Goal: Entertainment & Leisure: Browse casually

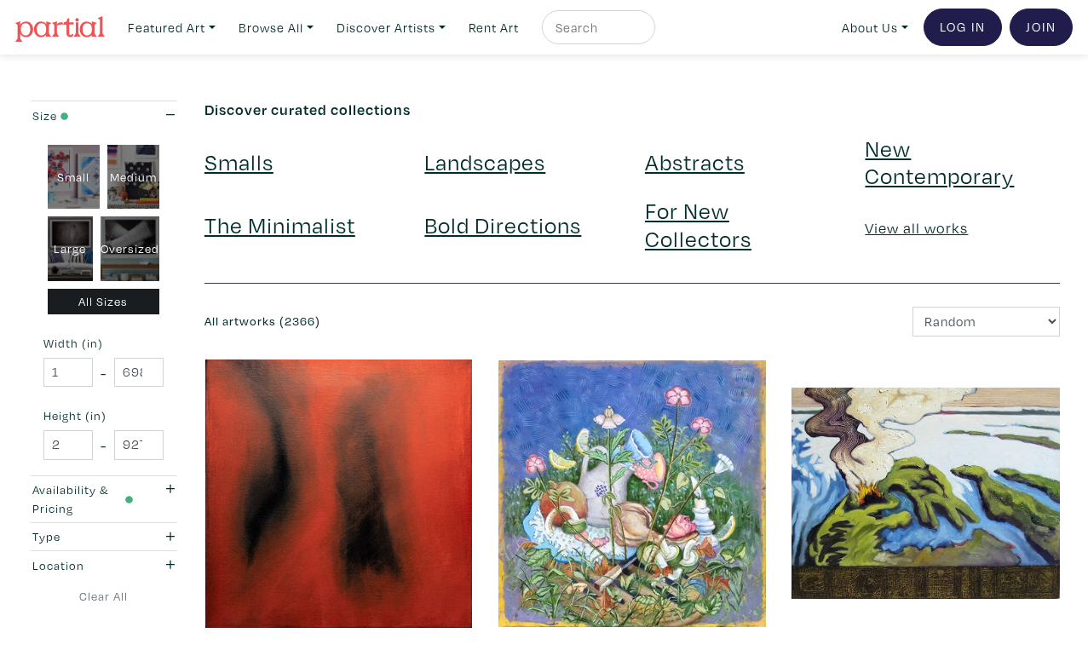
scroll to position [3004, 0]
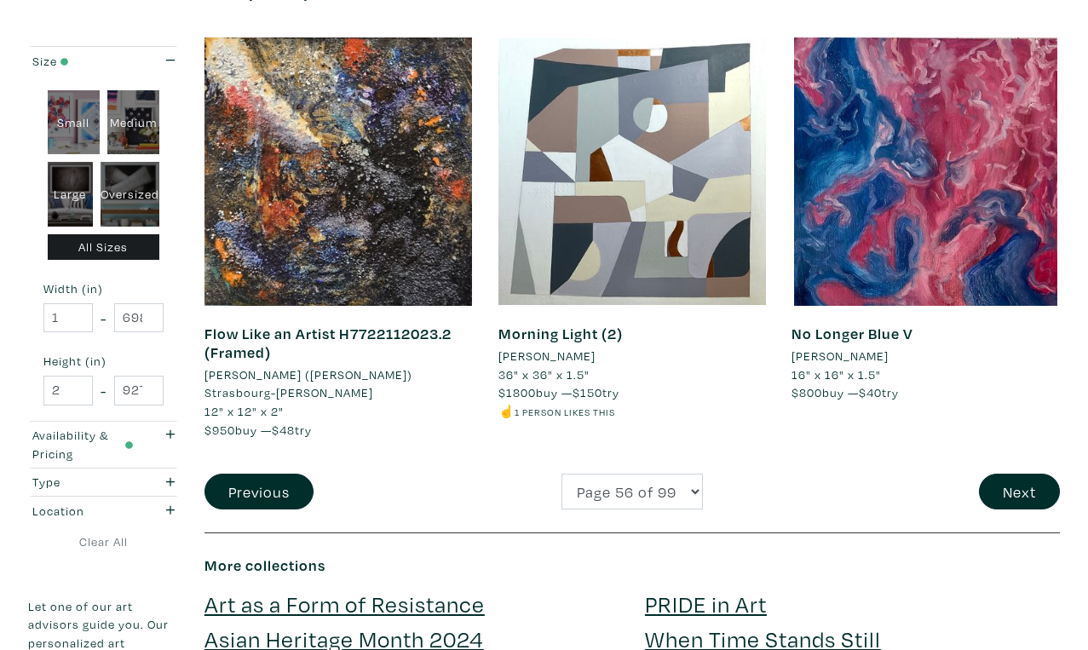
scroll to position [3250, 0]
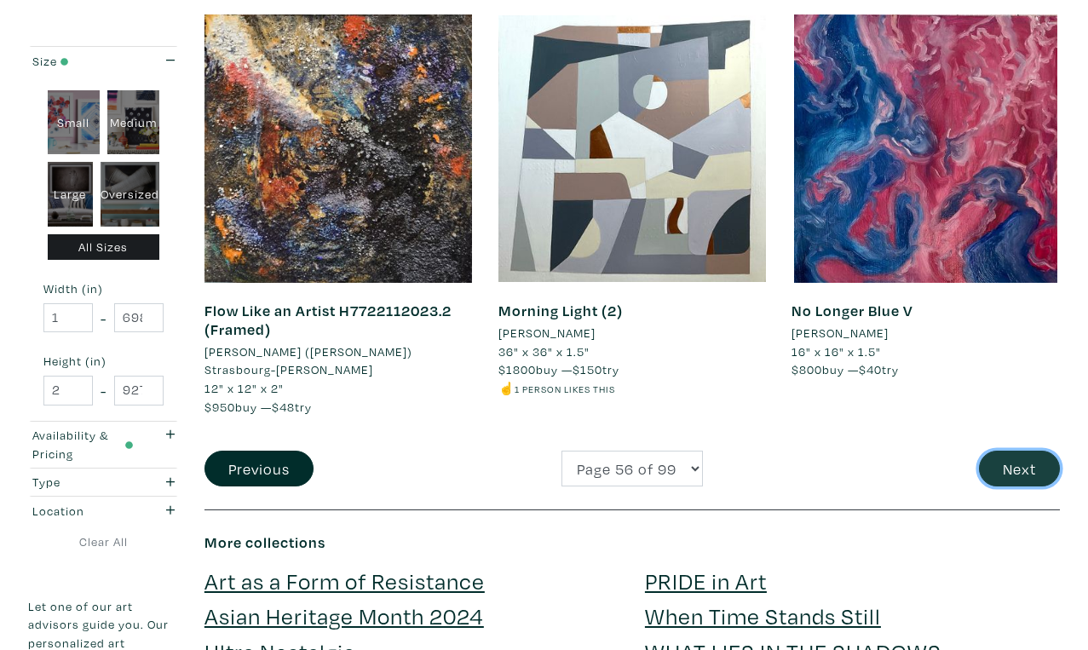
click at [1017, 451] on button "Next" at bounding box center [1019, 469] width 81 height 37
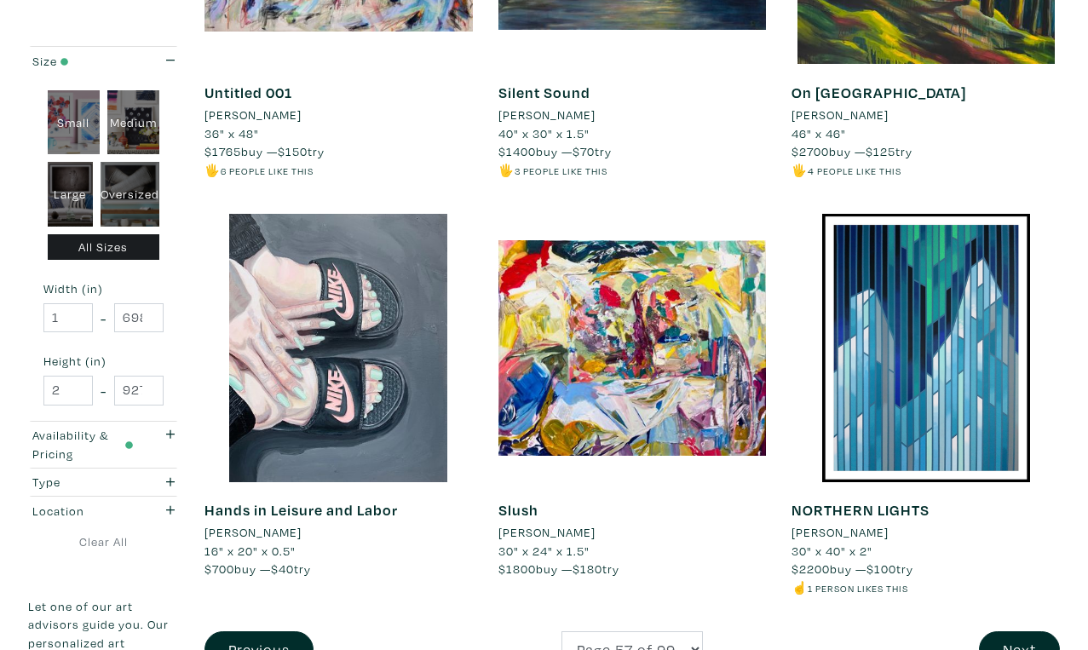
scroll to position [3052, 0]
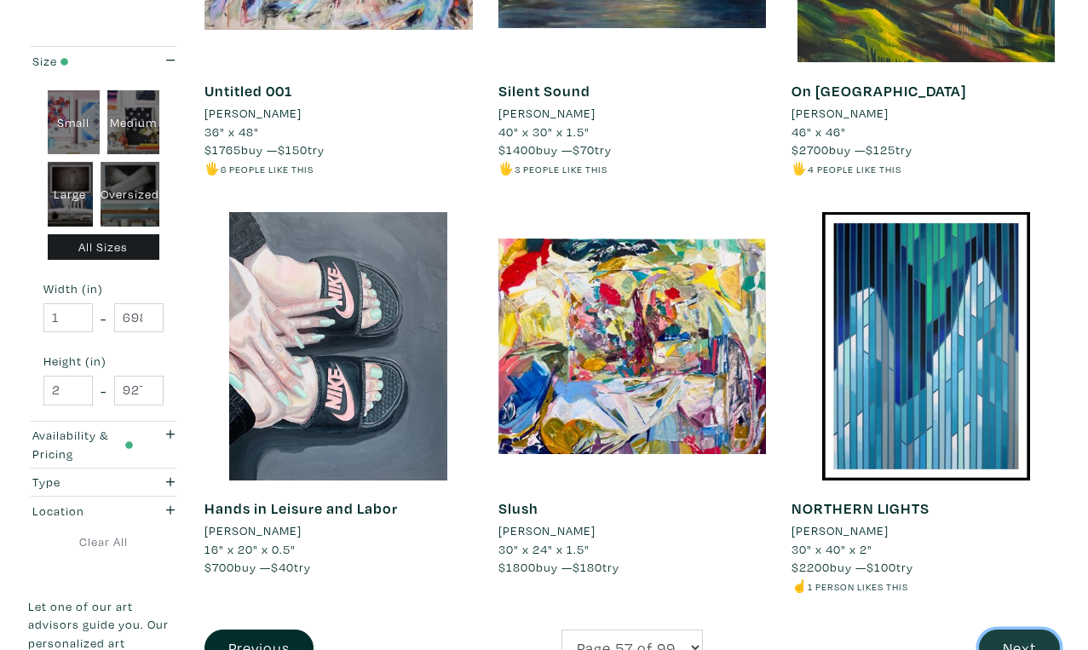
click at [1032, 629] on button "Next" at bounding box center [1019, 647] width 81 height 37
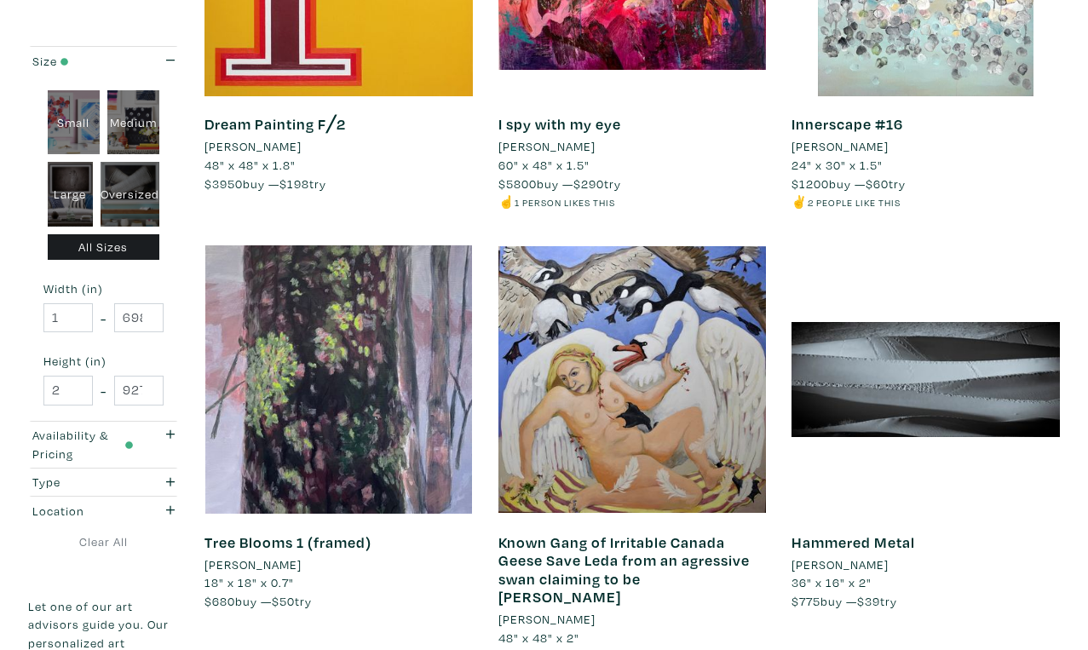
scroll to position [3002, 0]
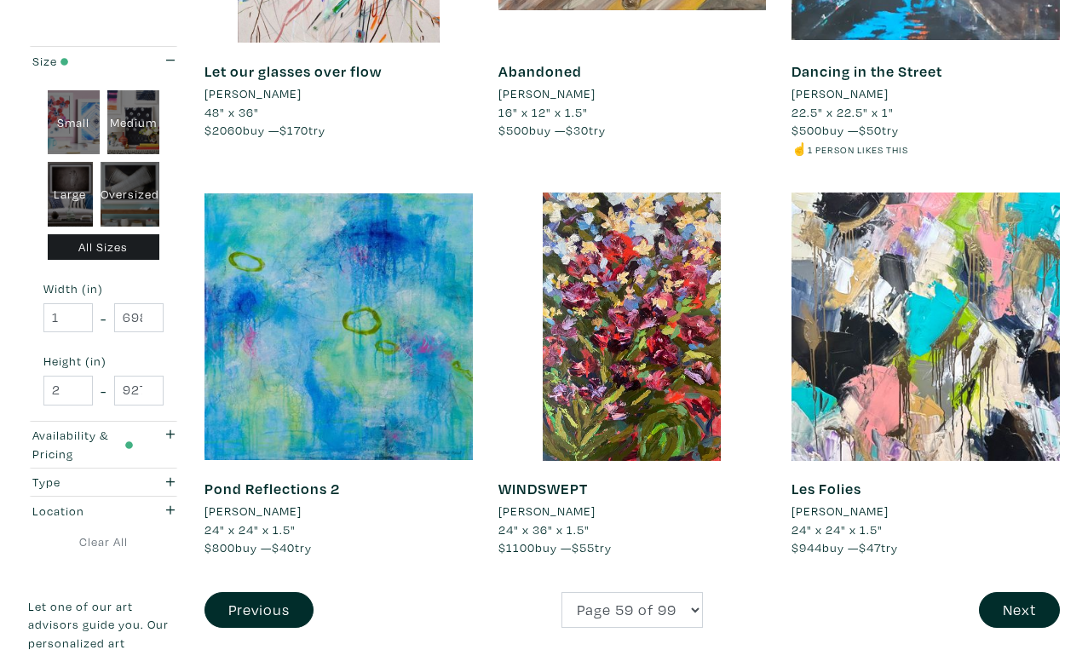
scroll to position [3107, 0]
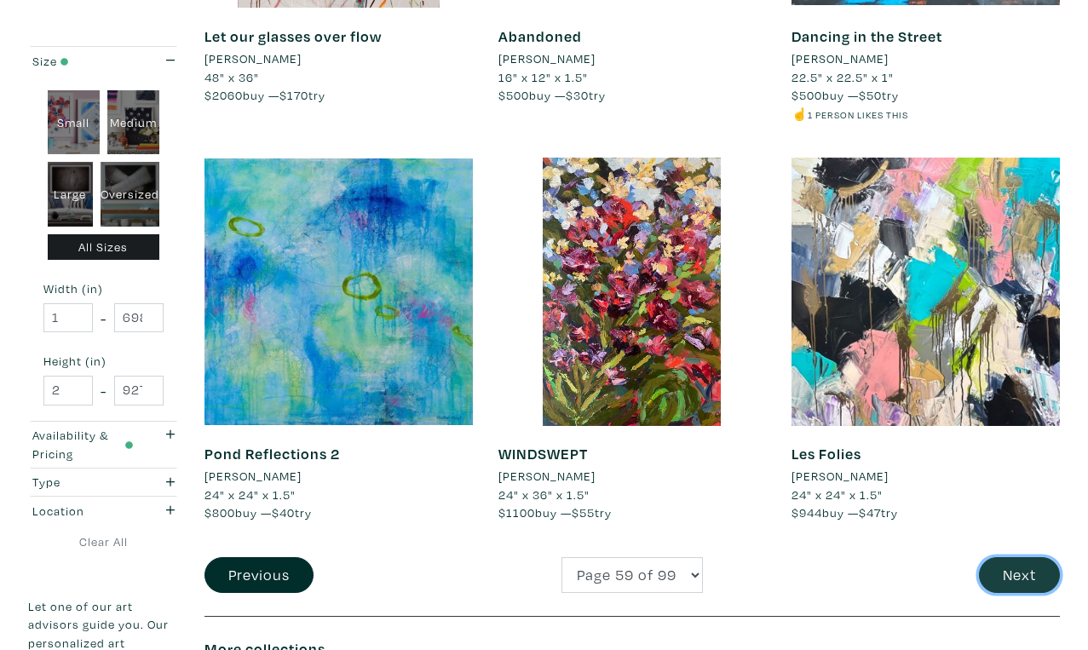
click at [1022, 557] on button "Next" at bounding box center [1019, 575] width 81 height 37
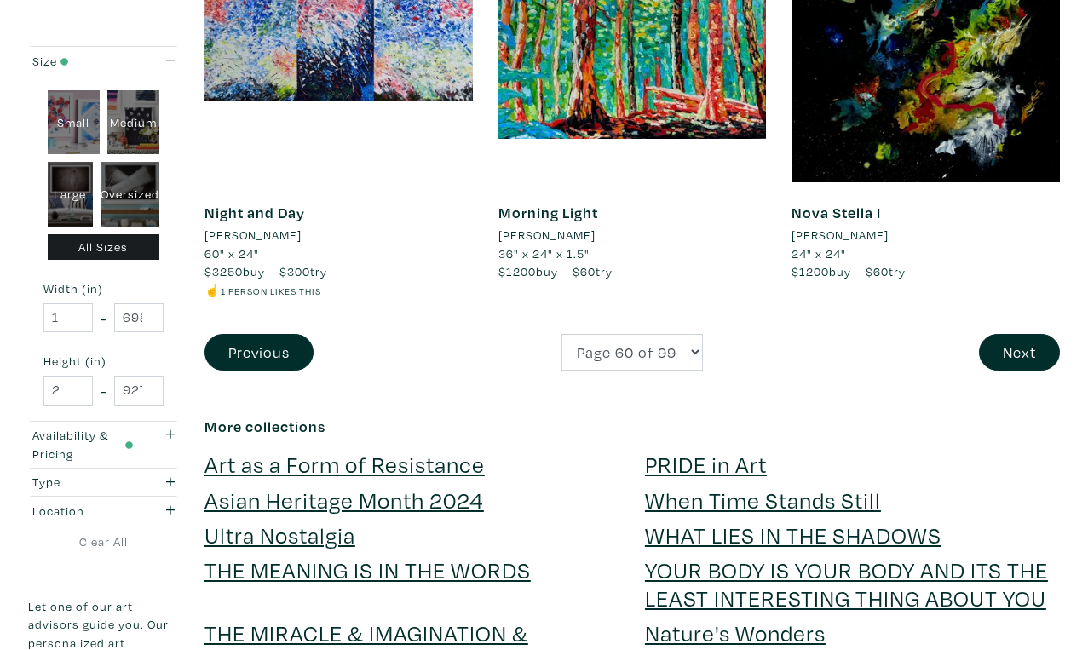
scroll to position [3227, 0]
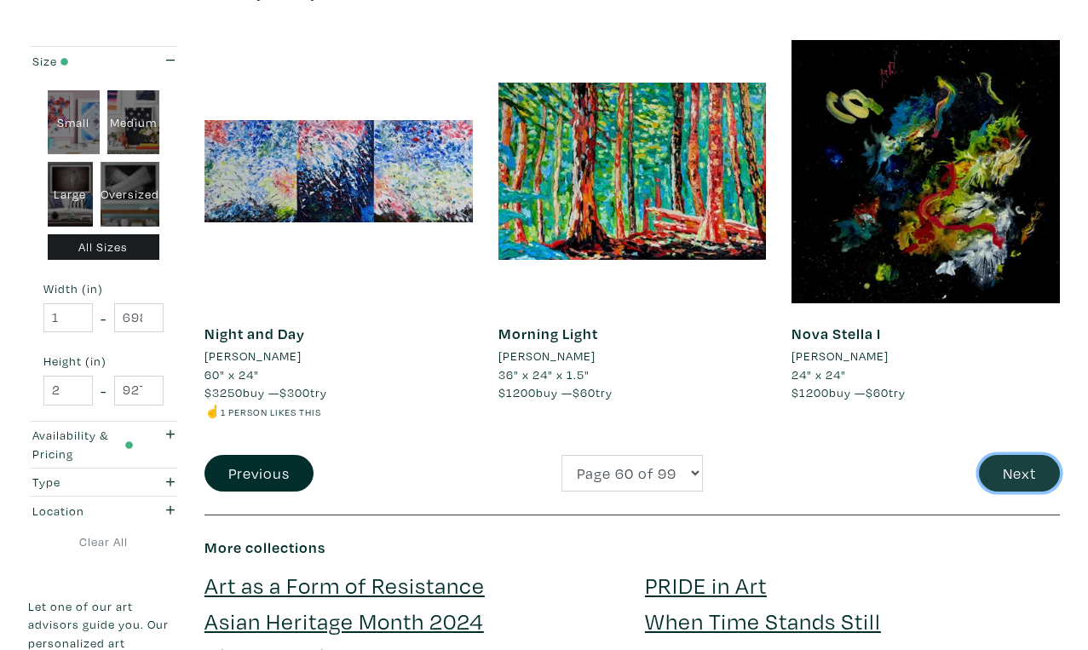
click at [1038, 455] on button "Next" at bounding box center [1019, 473] width 81 height 37
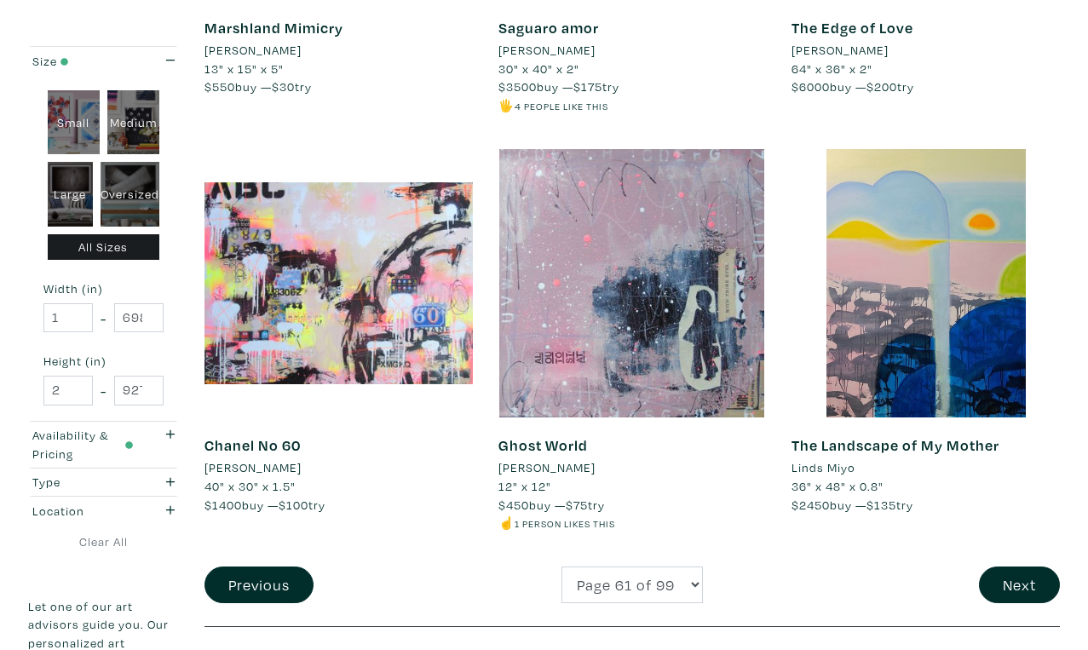
scroll to position [3092, 0]
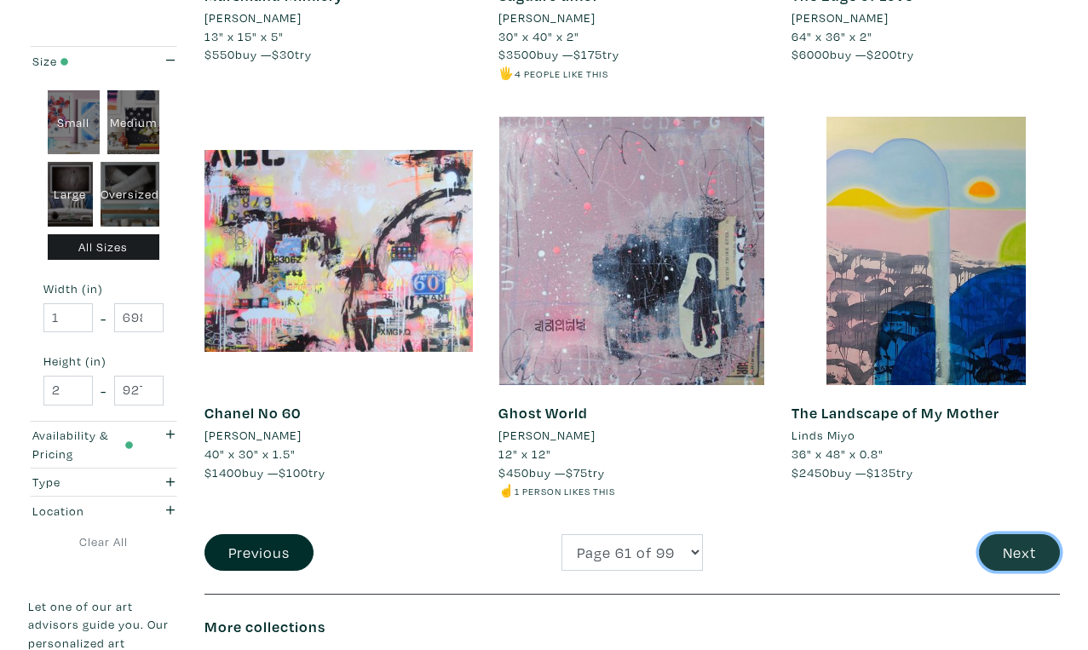
click at [1008, 534] on button "Next" at bounding box center [1019, 552] width 81 height 37
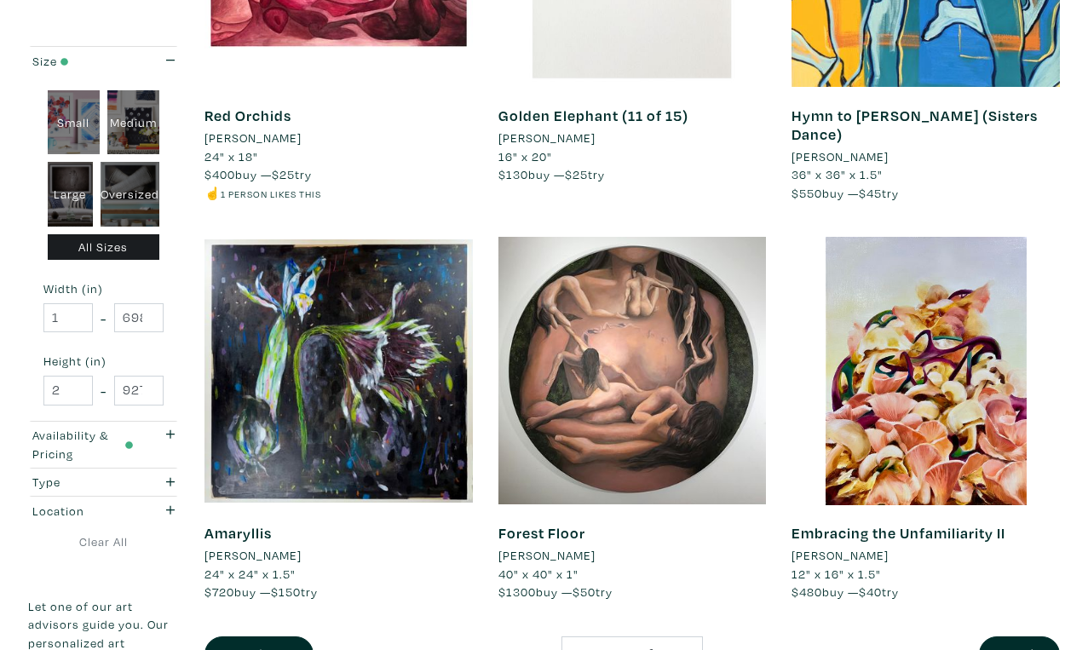
scroll to position [3031, 0]
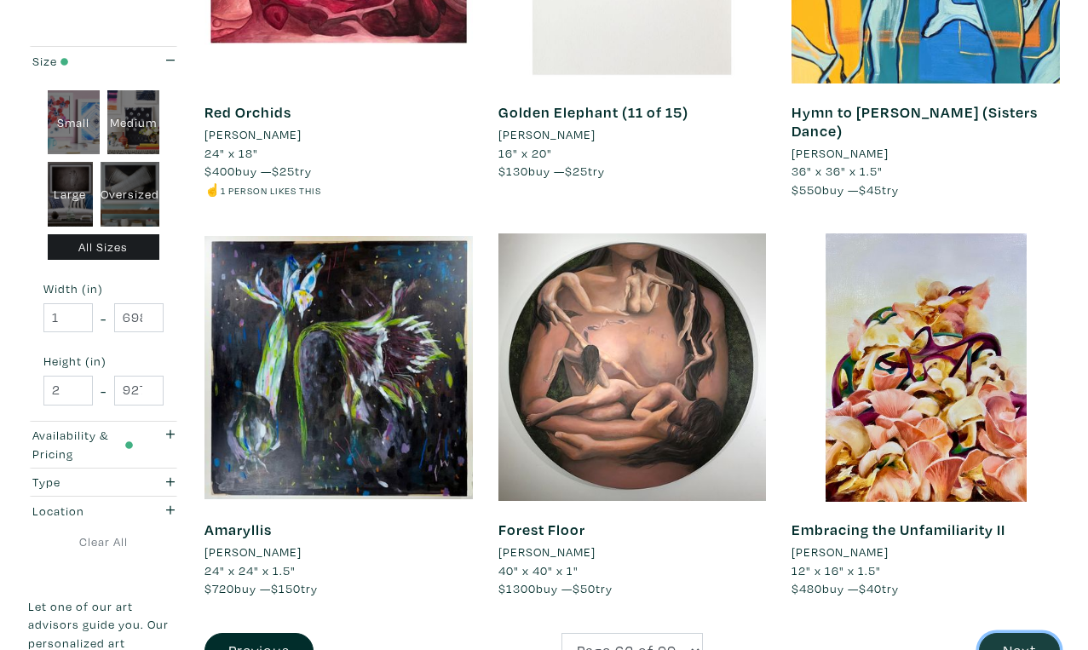
click at [1017, 633] on button "Next" at bounding box center [1019, 651] width 81 height 37
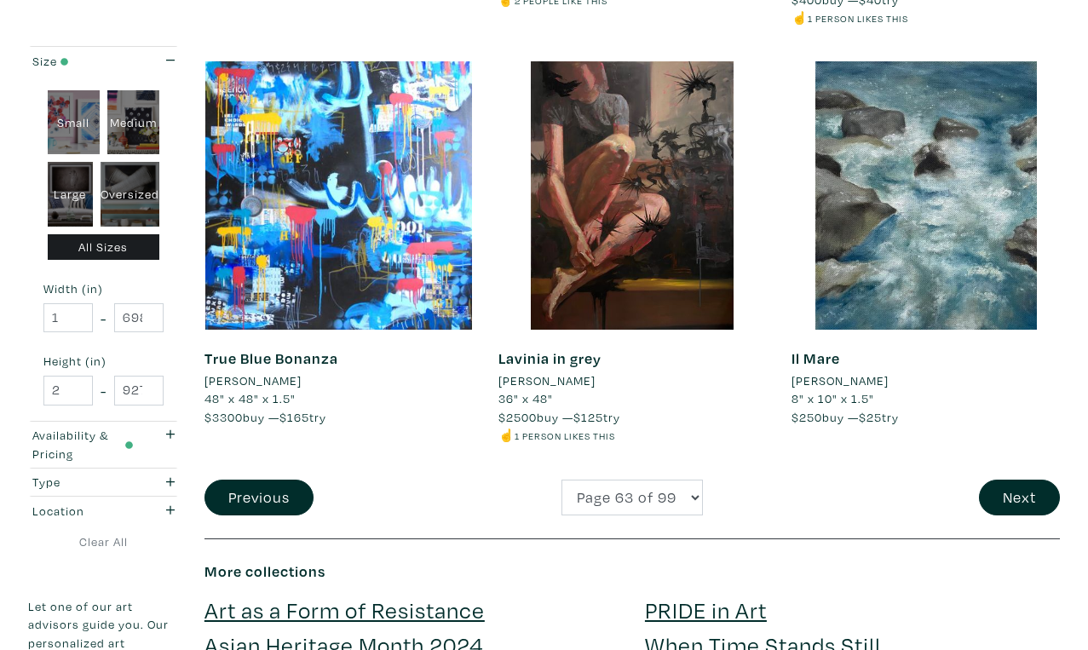
scroll to position [3285, 0]
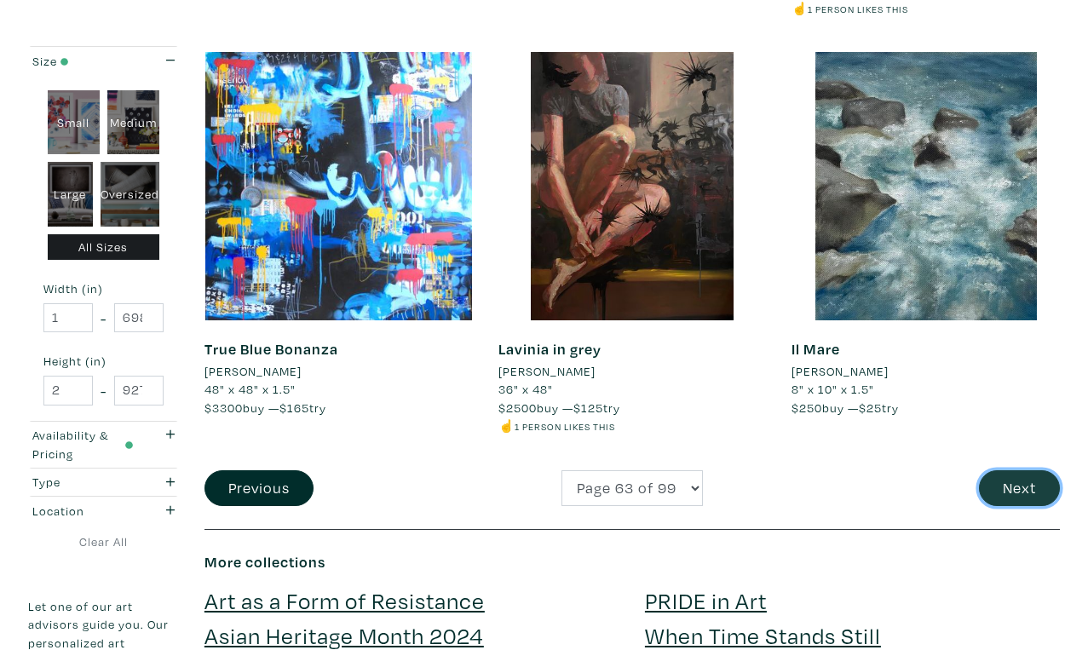
click at [1026, 470] on button "Next" at bounding box center [1019, 488] width 81 height 37
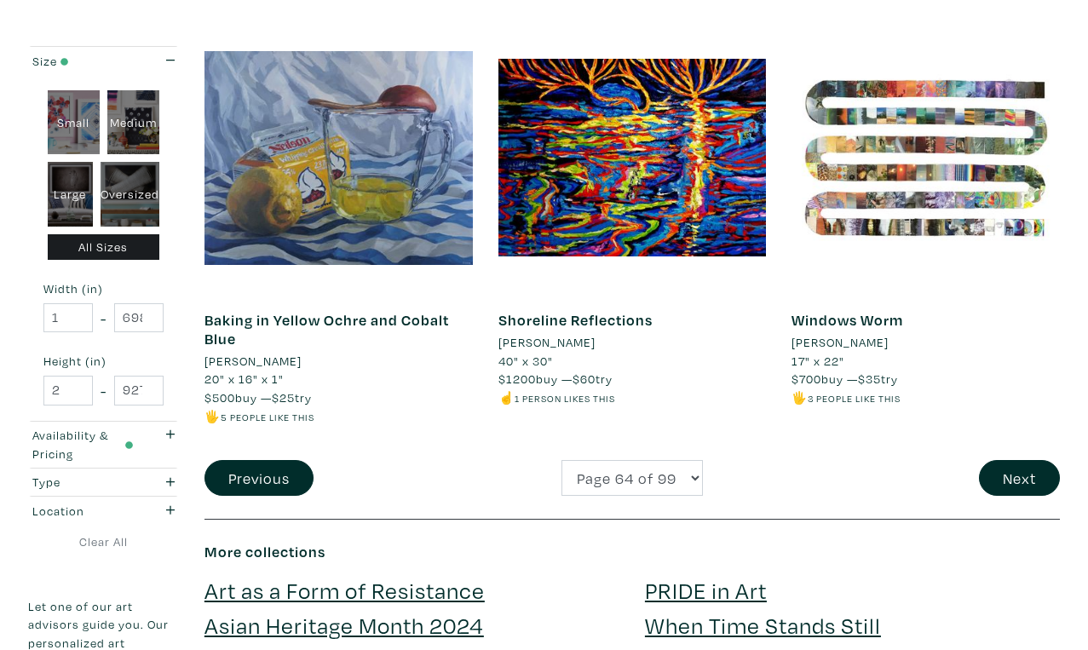
scroll to position [3243, 0]
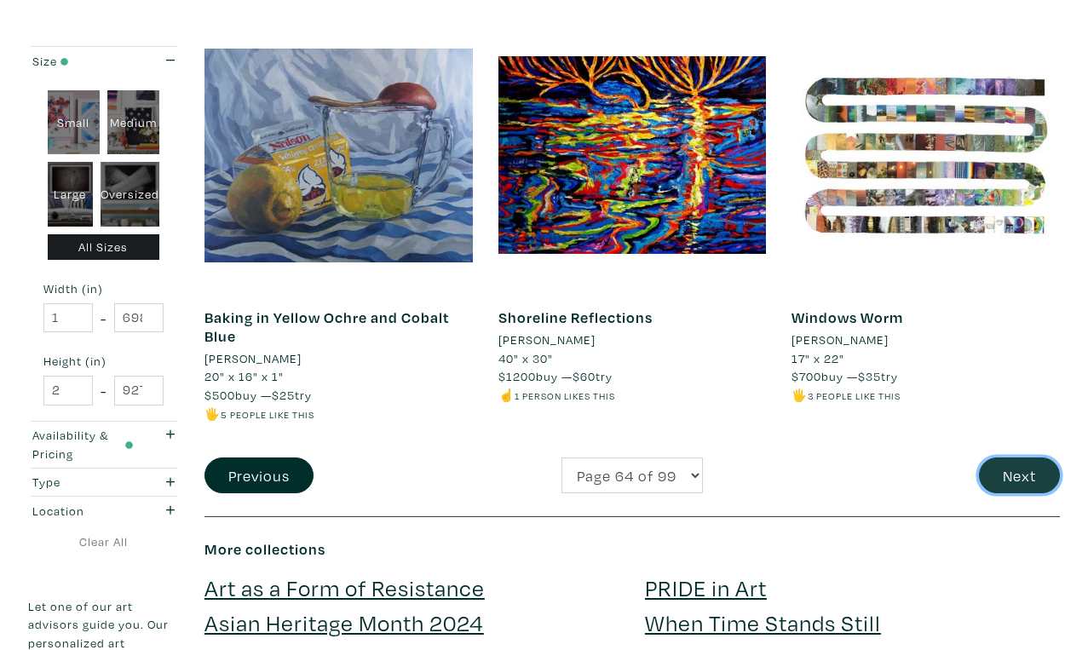
click at [1018, 457] on button "Next" at bounding box center [1019, 475] width 81 height 37
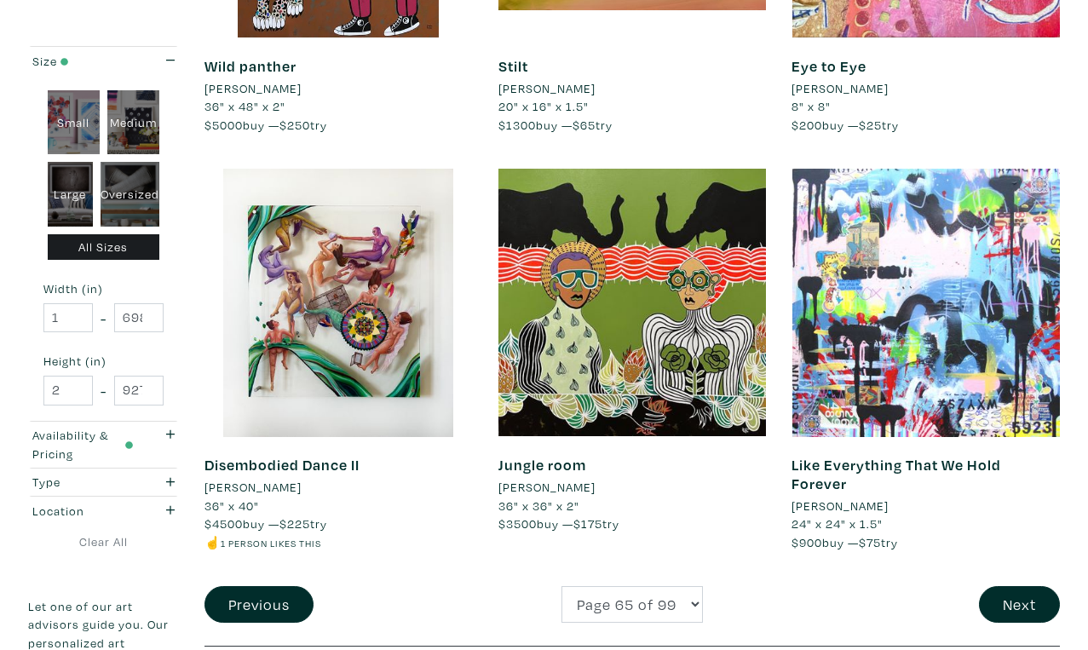
scroll to position [3099, 0]
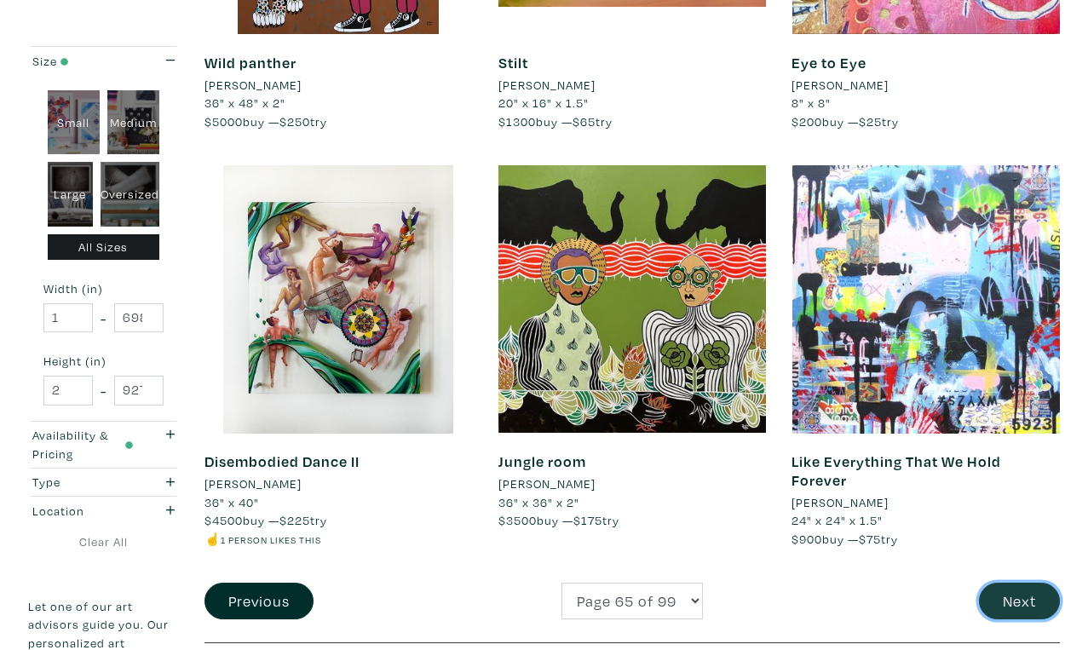
click at [1026, 583] on button "Next" at bounding box center [1019, 601] width 81 height 37
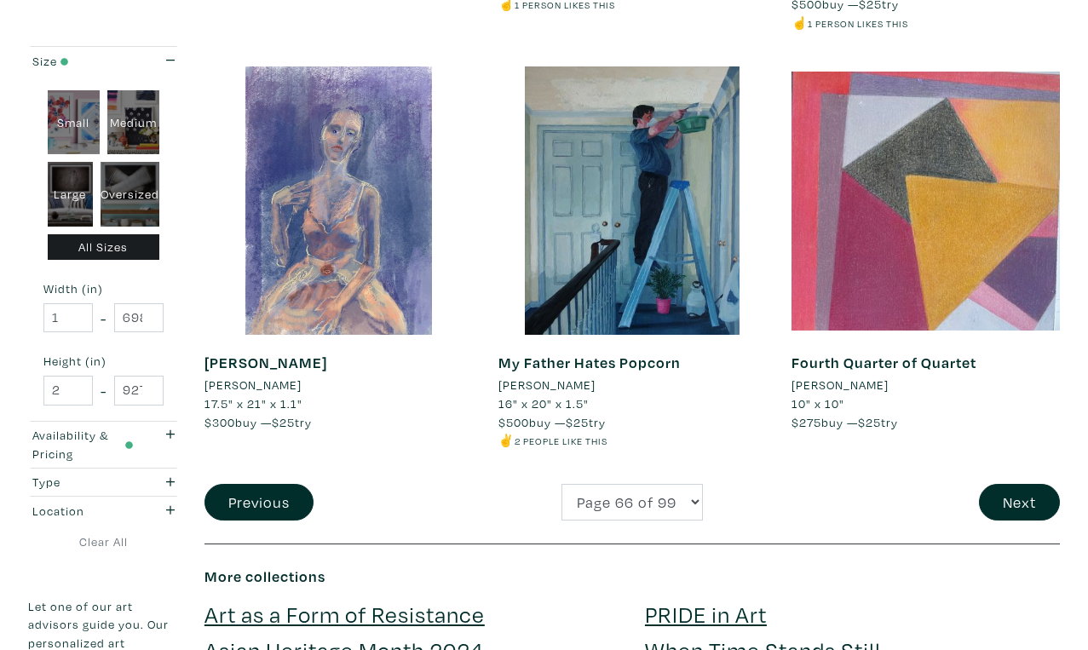
scroll to position [3239, 0]
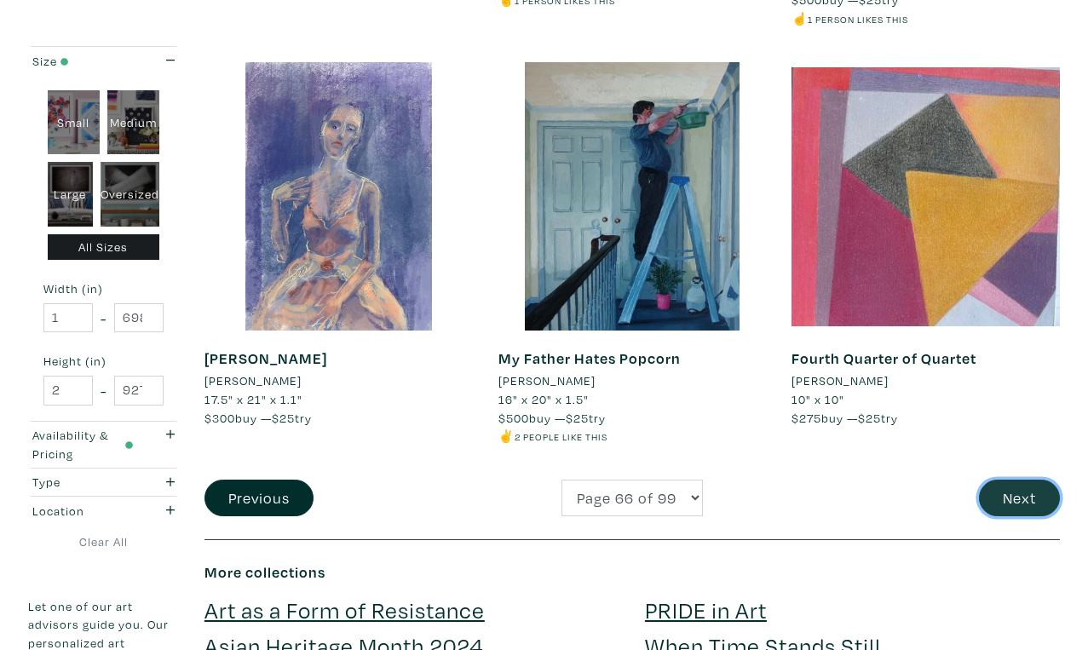
click at [1011, 480] on button "Next" at bounding box center [1019, 498] width 81 height 37
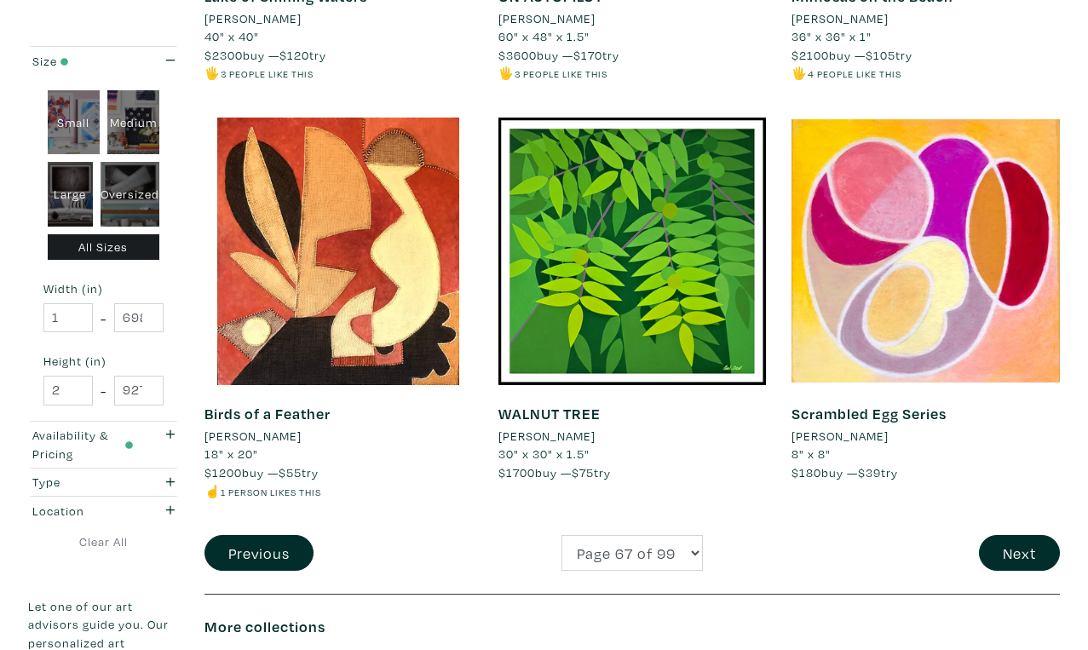
scroll to position [3168, 0]
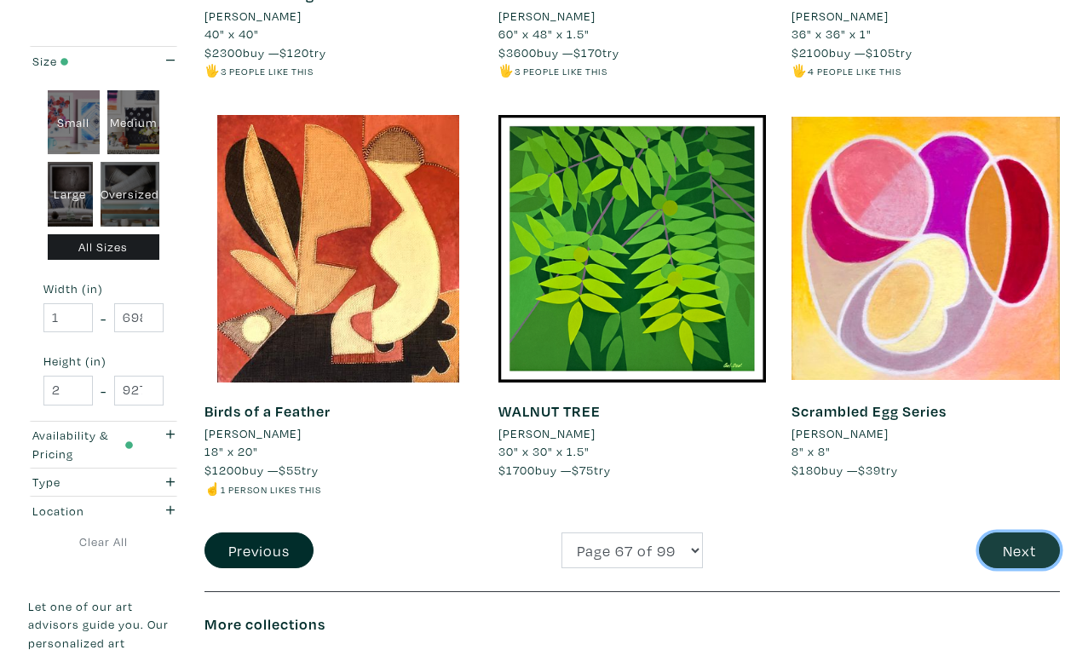
click at [1026, 532] on button "Next" at bounding box center [1019, 550] width 81 height 37
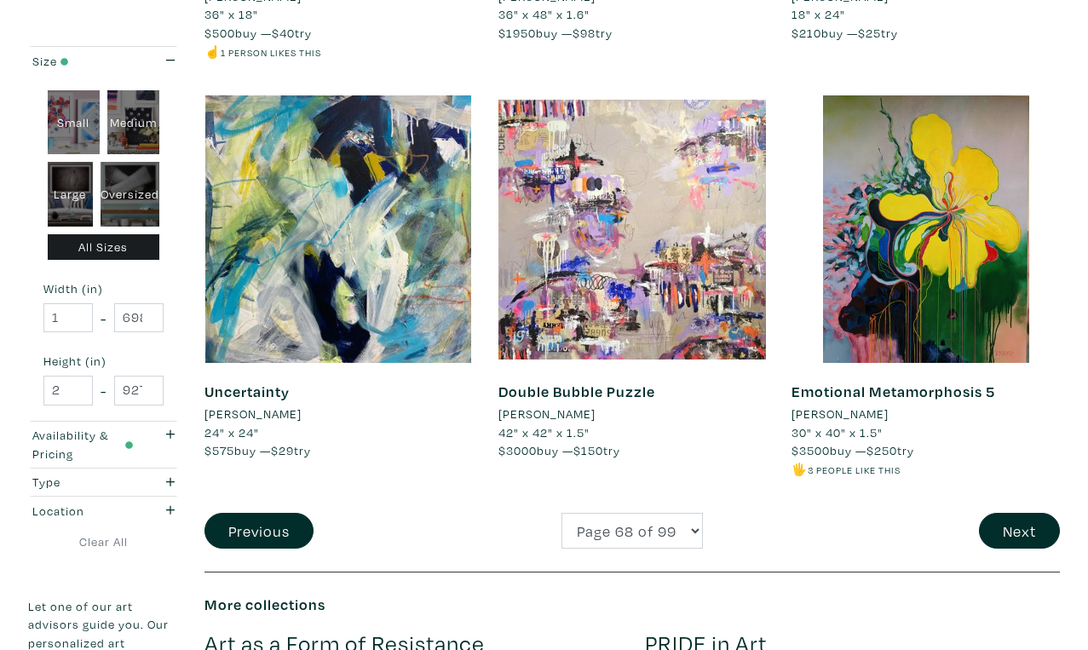
scroll to position [3136, 0]
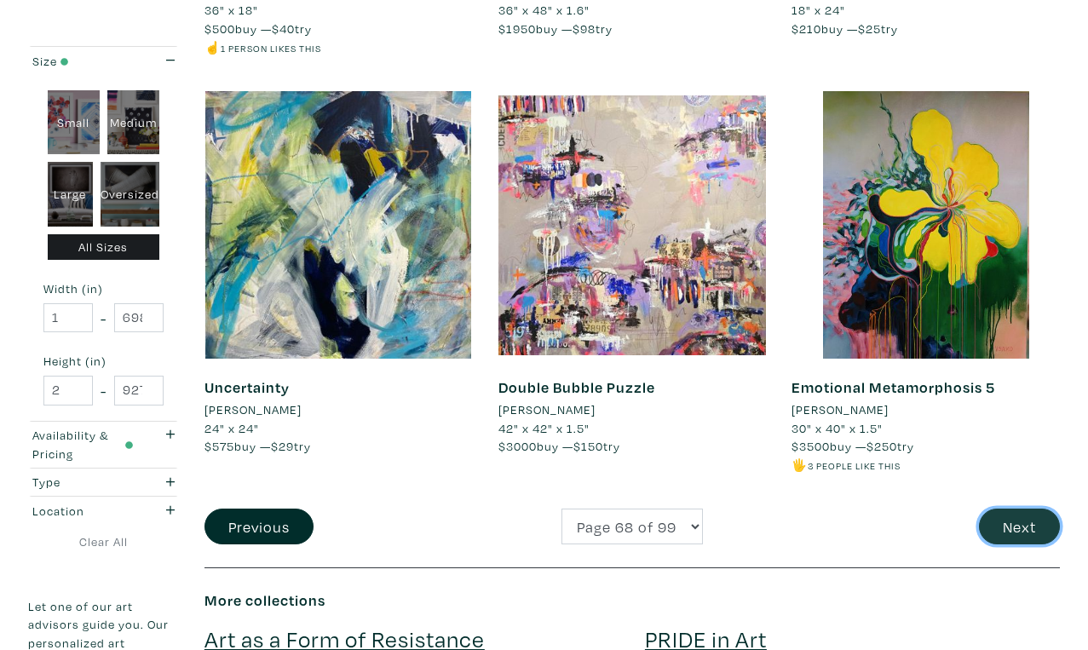
click at [1018, 509] on button "Next" at bounding box center [1019, 527] width 81 height 37
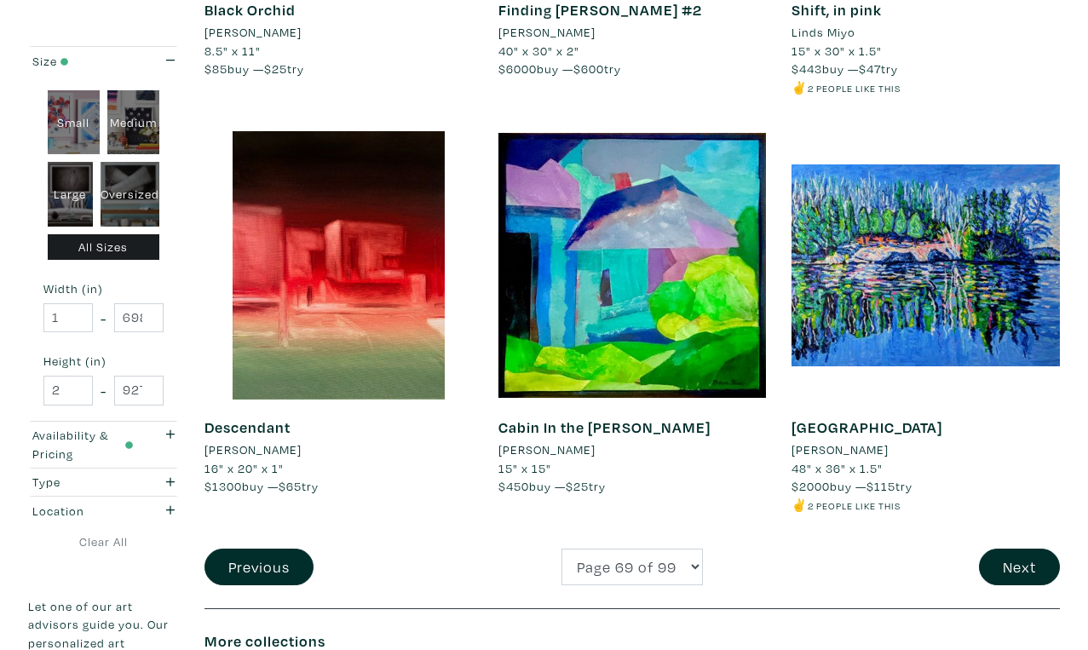
scroll to position [3141, 0]
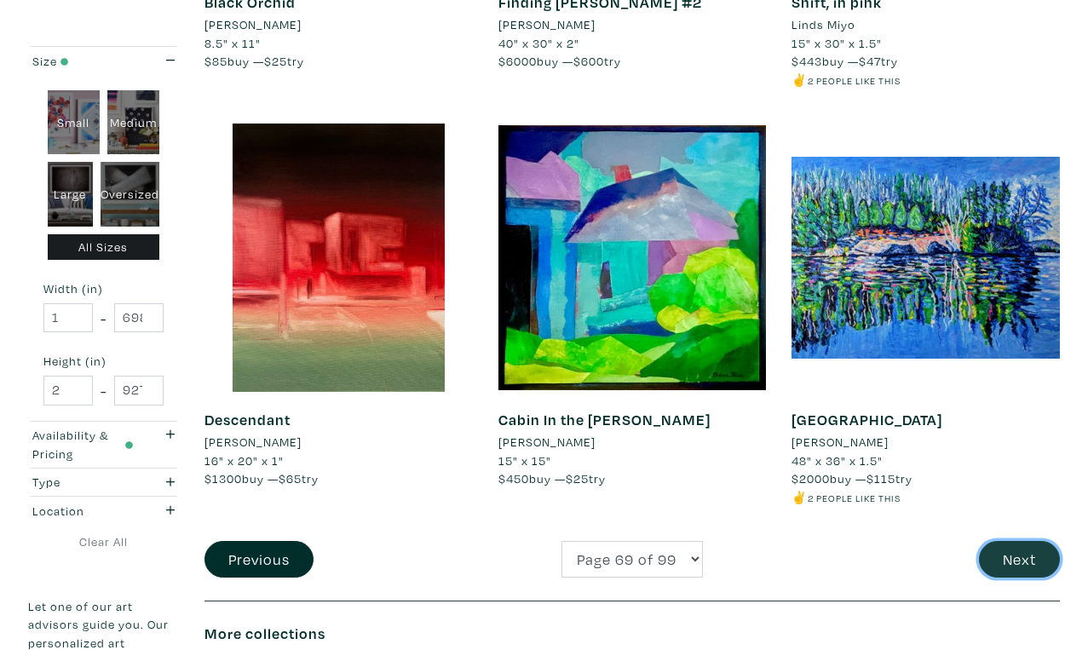
click at [1021, 541] on button "Next" at bounding box center [1019, 559] width 81 height 37
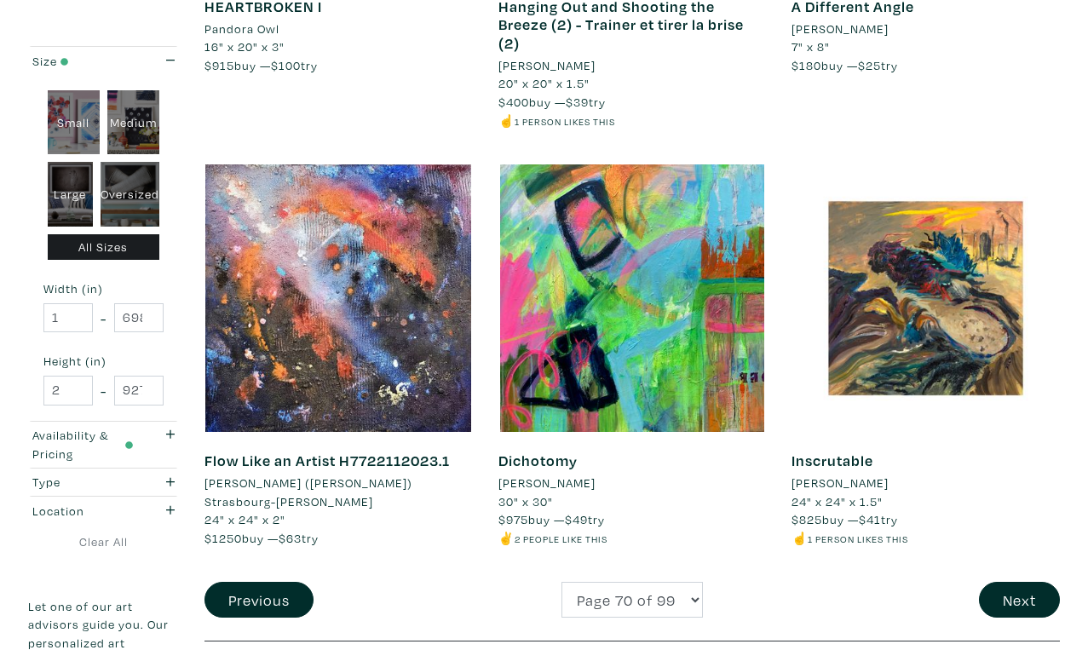
scroll to position [3159, 0]
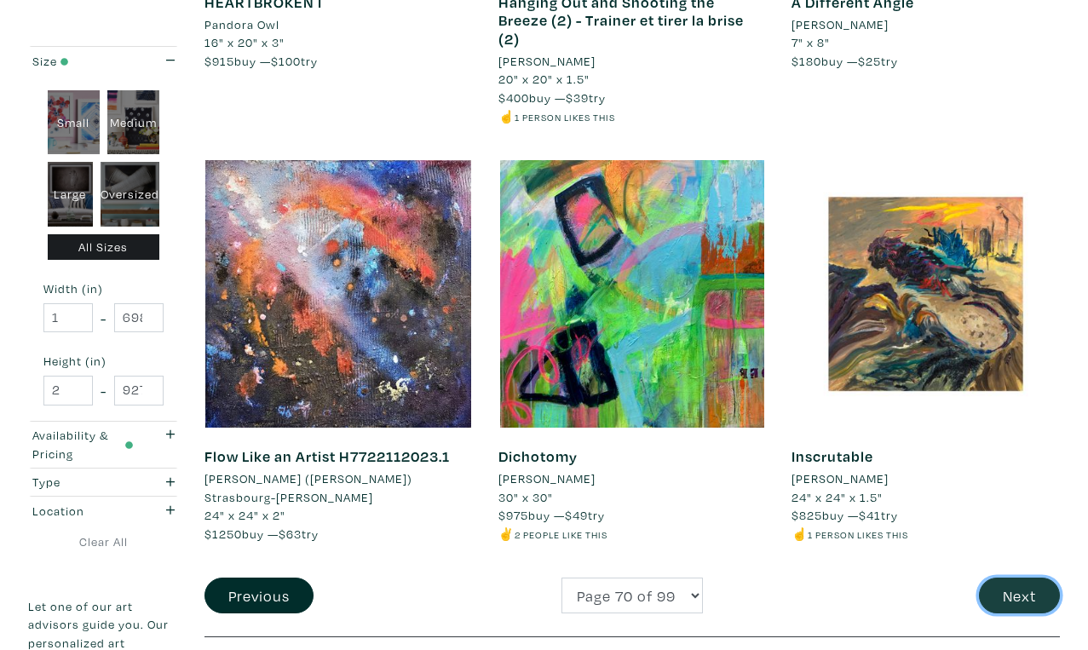
click at [1015, 578] on button "Next" at bounding box center [1019, 596] width 81 height 37
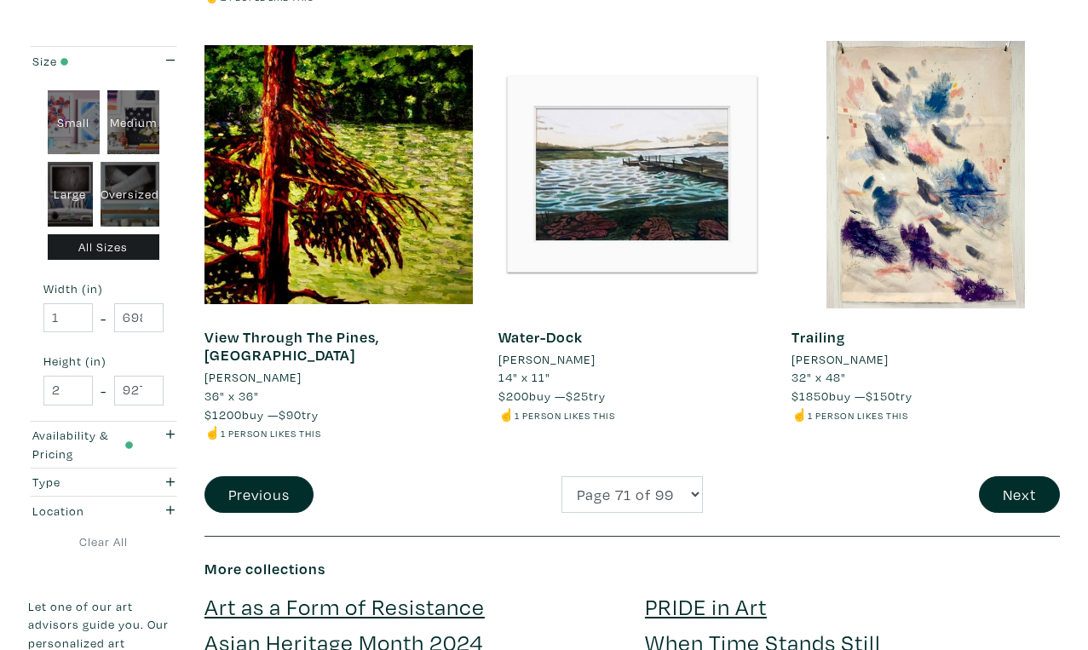
scroll to position [3247, 0]
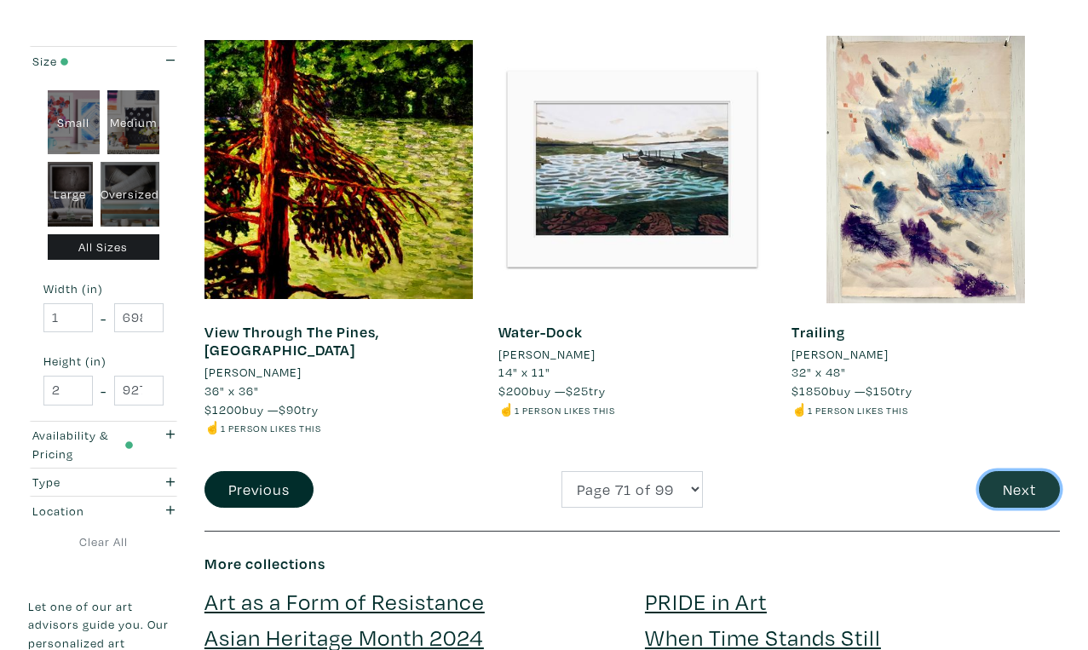
click at [1017, 471] on button "Next" at bounding box center [1019, 489] width 81 height 37
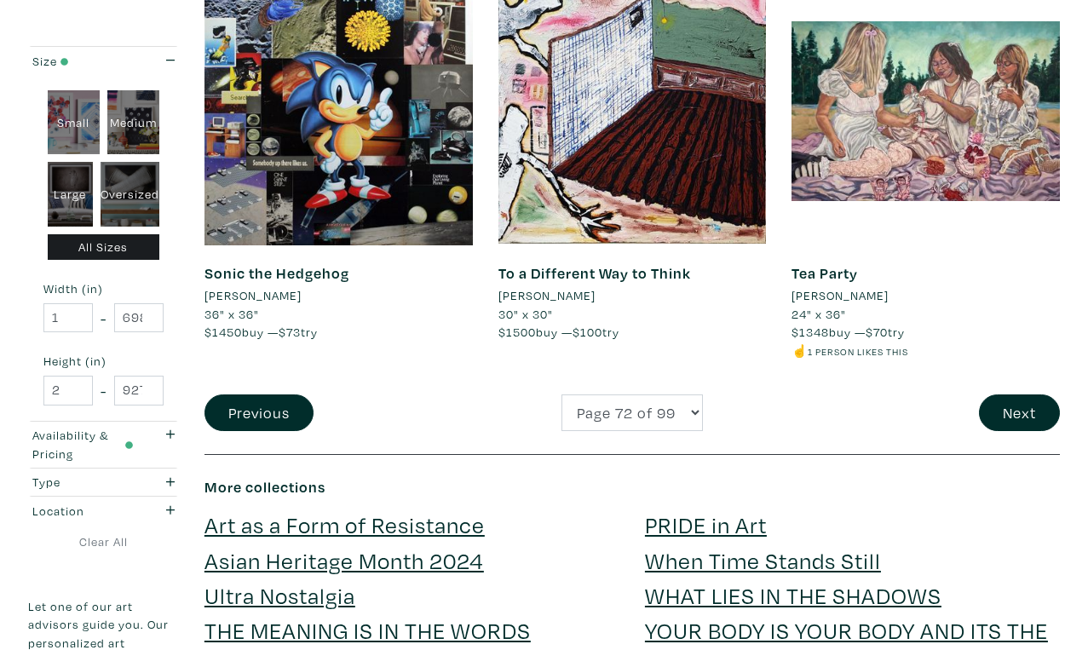
scroll to position [3295, 0]
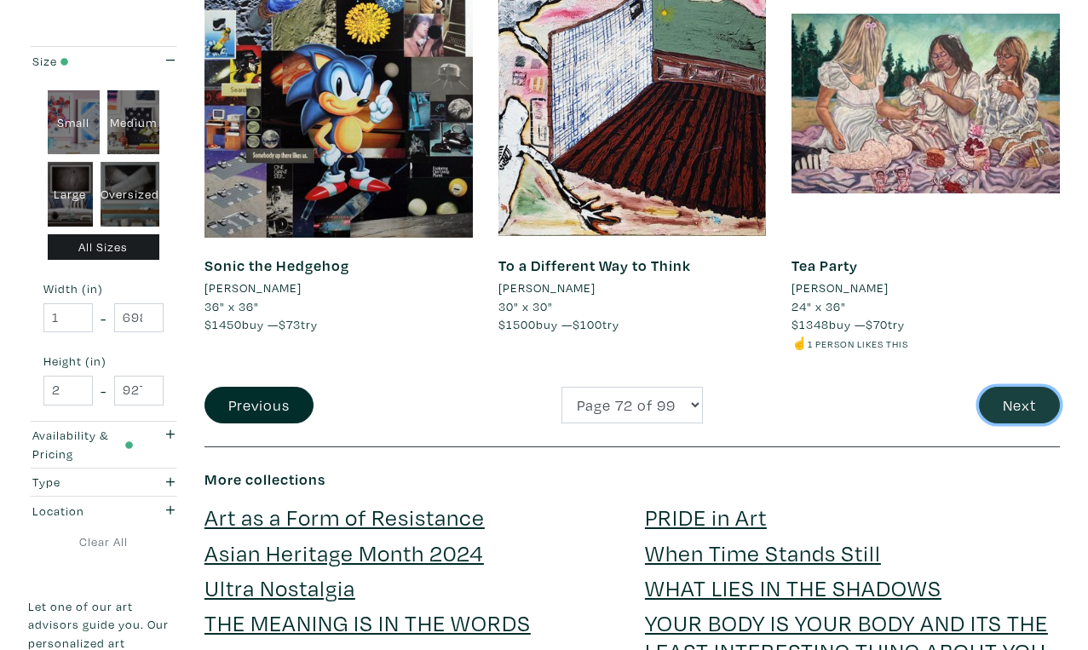
click at [1015, 387] on button "Next" at bounding box center [1019, 405] width 81 height 37
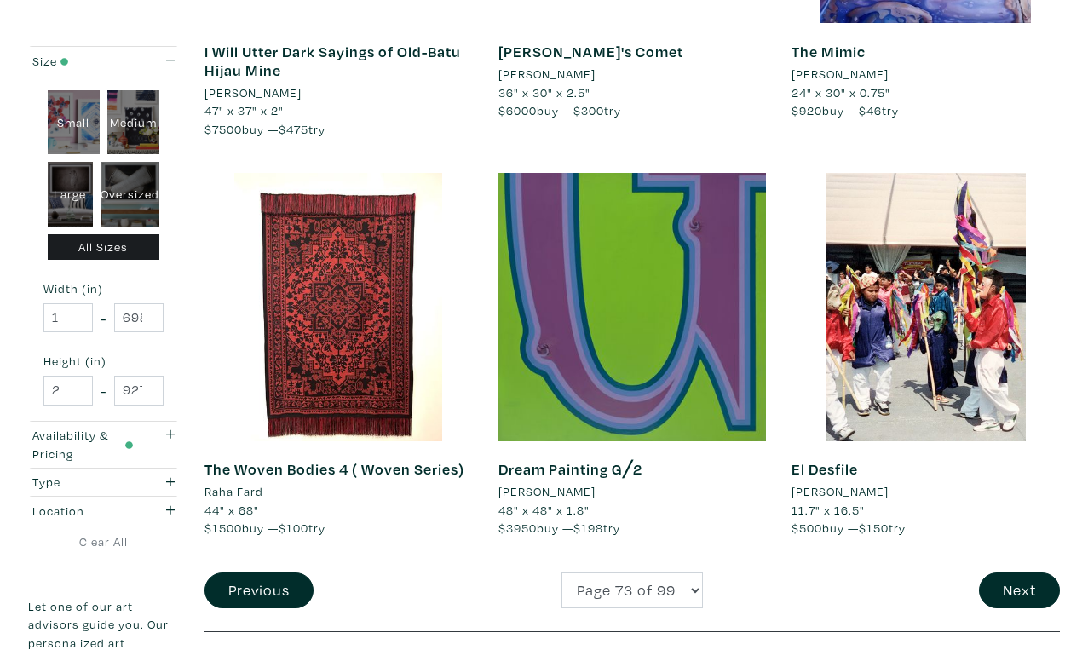
scroll to position [3096, 0]
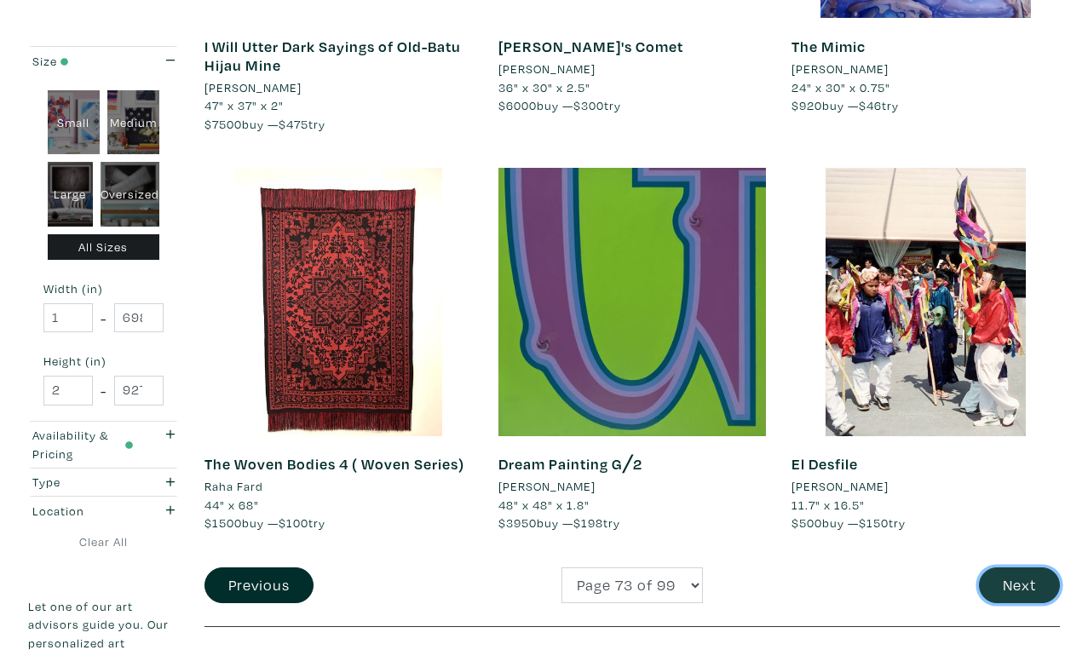
click at [1012, 567] on button "Next" at bounding box center [1019, 585] width 81 height 37
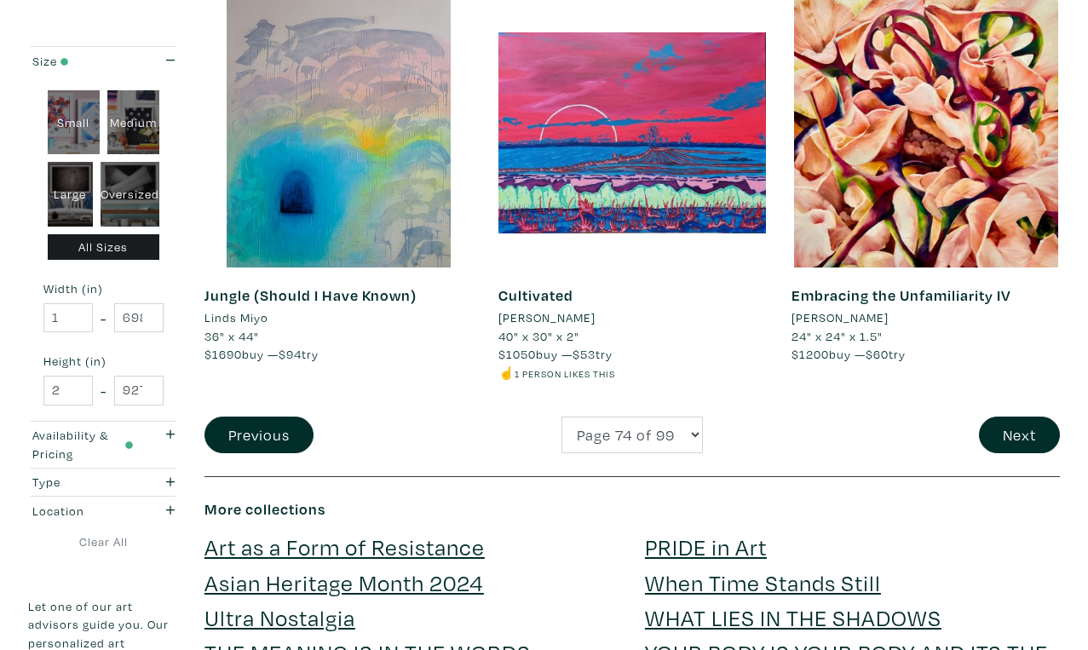
scroll to position [3295, 0]
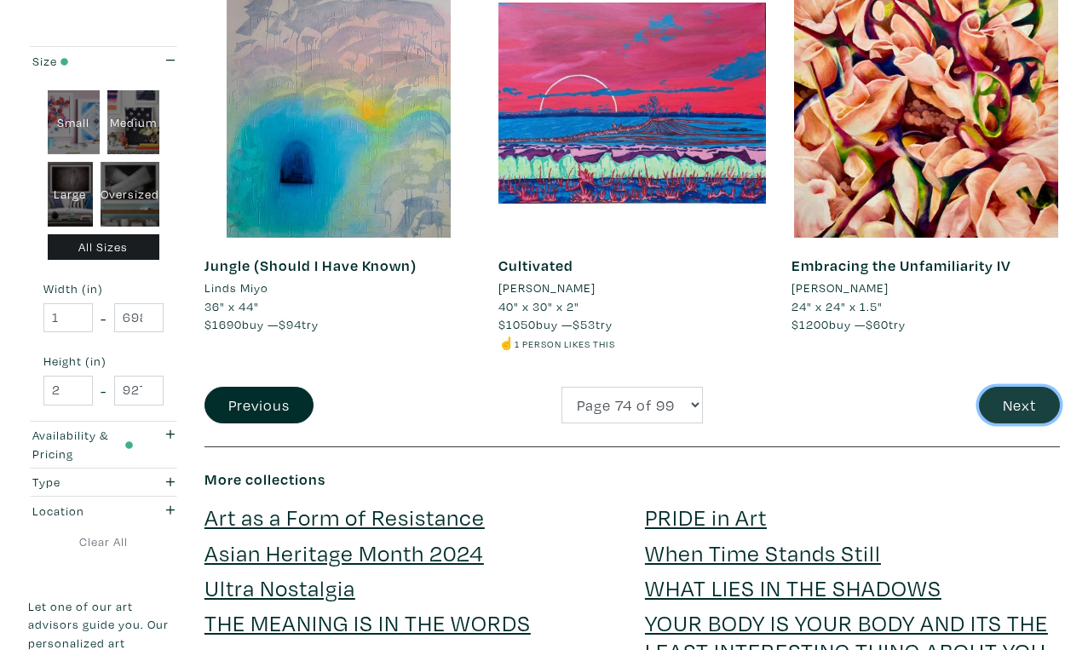
click at [1021, 387] on button "Next" at bounding box center [1019, 405] width 81 height 37
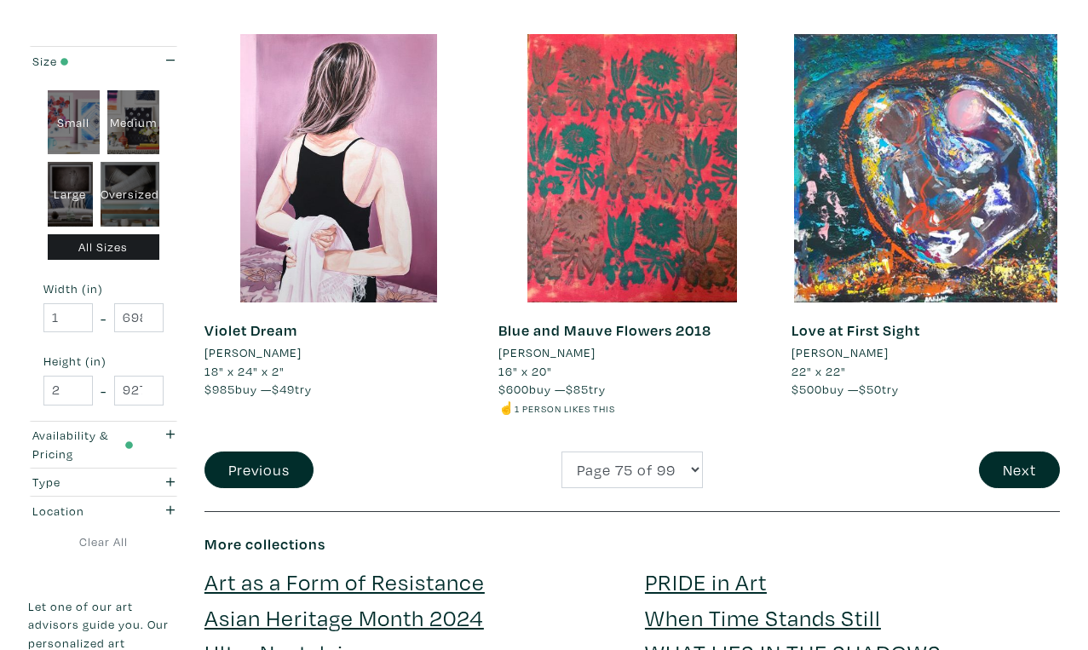
scroll to position [3235, 0]
